Goal: Find specific page/section: Find specific page/section

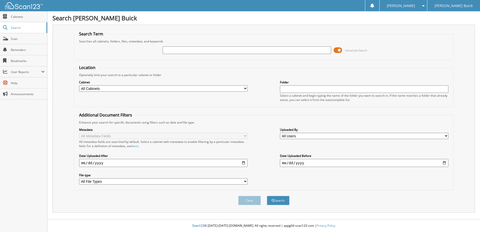
click at [171, 51] on input "text" at bounding box center [247, 50] width 168 height 8
type input "592992"
click at [267, 196] on button "Search" at bounding box center [278, 200] width 23 height 9
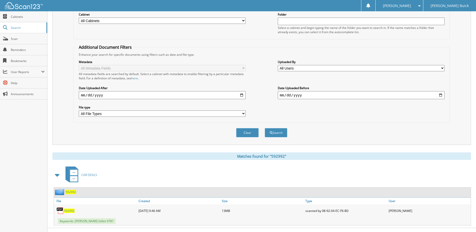
scroll to position [75, 0]
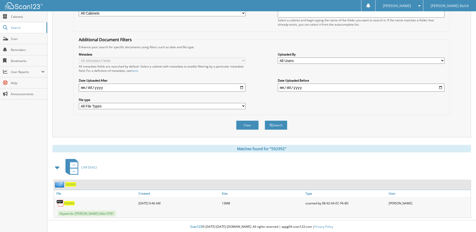
click at [69, 204] on span "592992" at bounding box center [69, 203] width 11 height 4
click at [72, 205] on span "592992" at bounding box center [69, 203] width 11 height 4
click at [71, 205] on span "592992" at bounding box center [69, 203] width 11 height 4
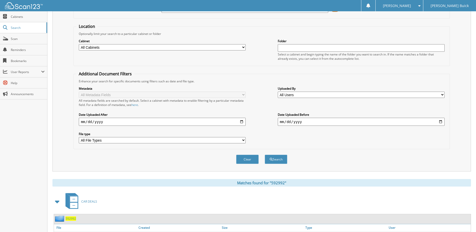
scroll to position [0, 0]
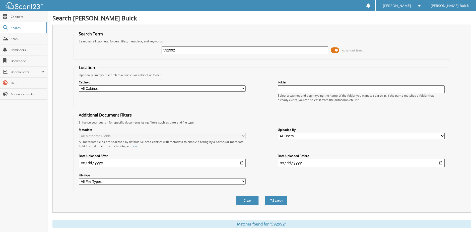
click at [216, 47] on input "592992" at bounding box center [245, 50] width 167 height 8
click at [216, 48] on input "592992" at bounding box center [245, 50] width 167 height 8
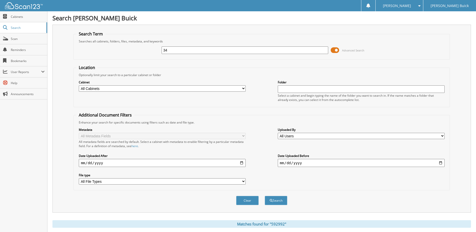
type input "3"
type input "439046"
click at [265, 196] on button "Search" at bounding box center [276, 200] width 23 height 9
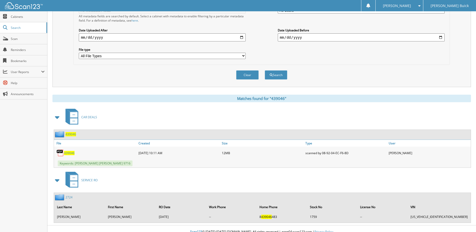
click at [67, 152] on span "439046" at bounding box center [69, 153] width 11 height 4
